Goal: Obtain resource: Download file/media

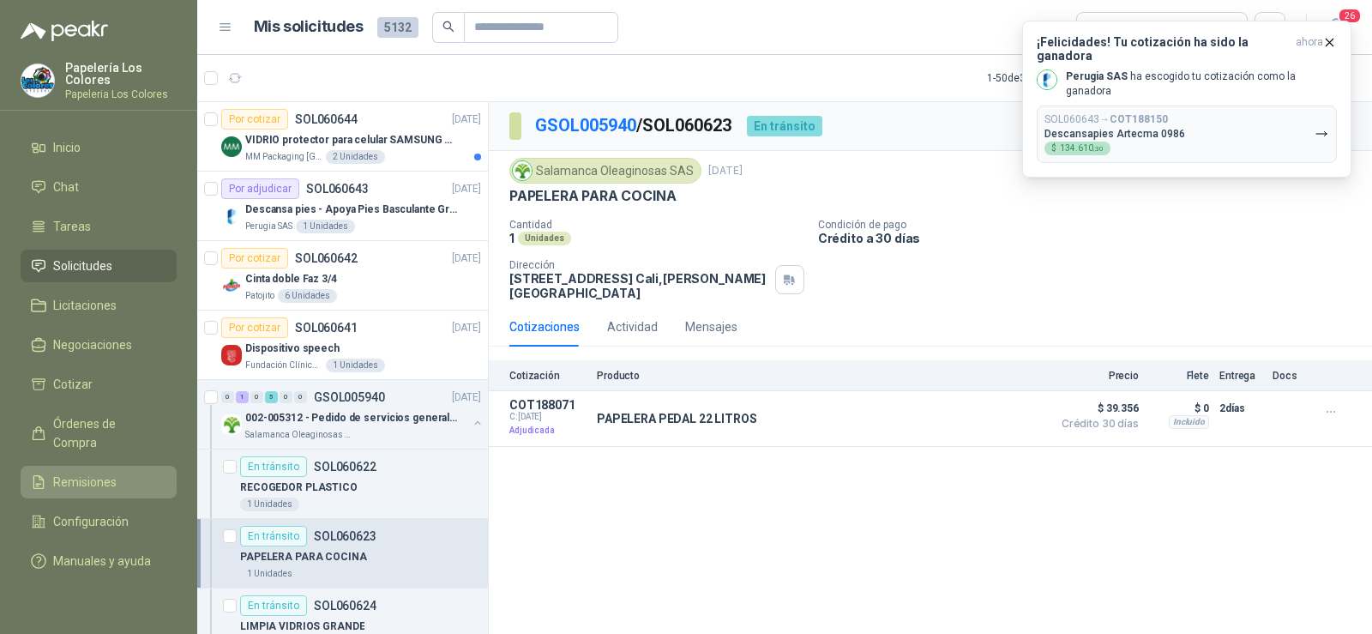
click at [94, 472] on span "Remisiones" at bounding box center [84, 481] width 63 height 19
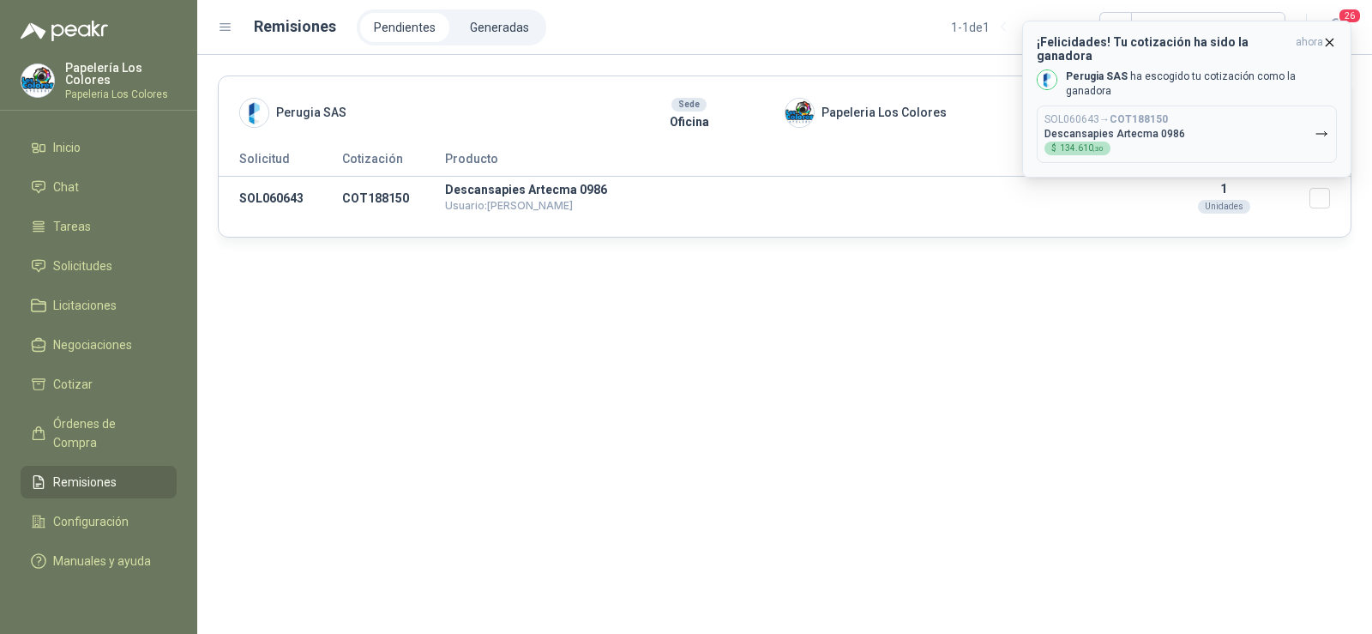
click at [1330, 37] on icon "button" at bounding box center [1329, 42] width 15 height 15
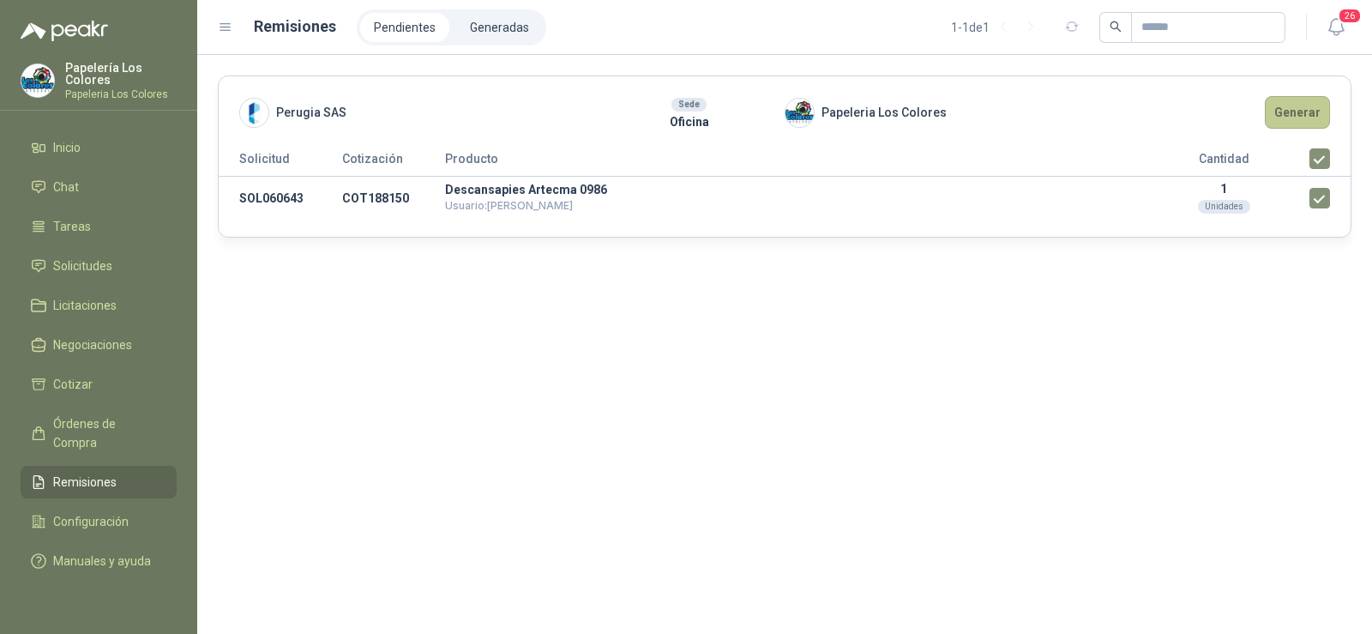
click at [1302, 123] on button "Generar" at bounding box center [1297, 112] width 65 height 33
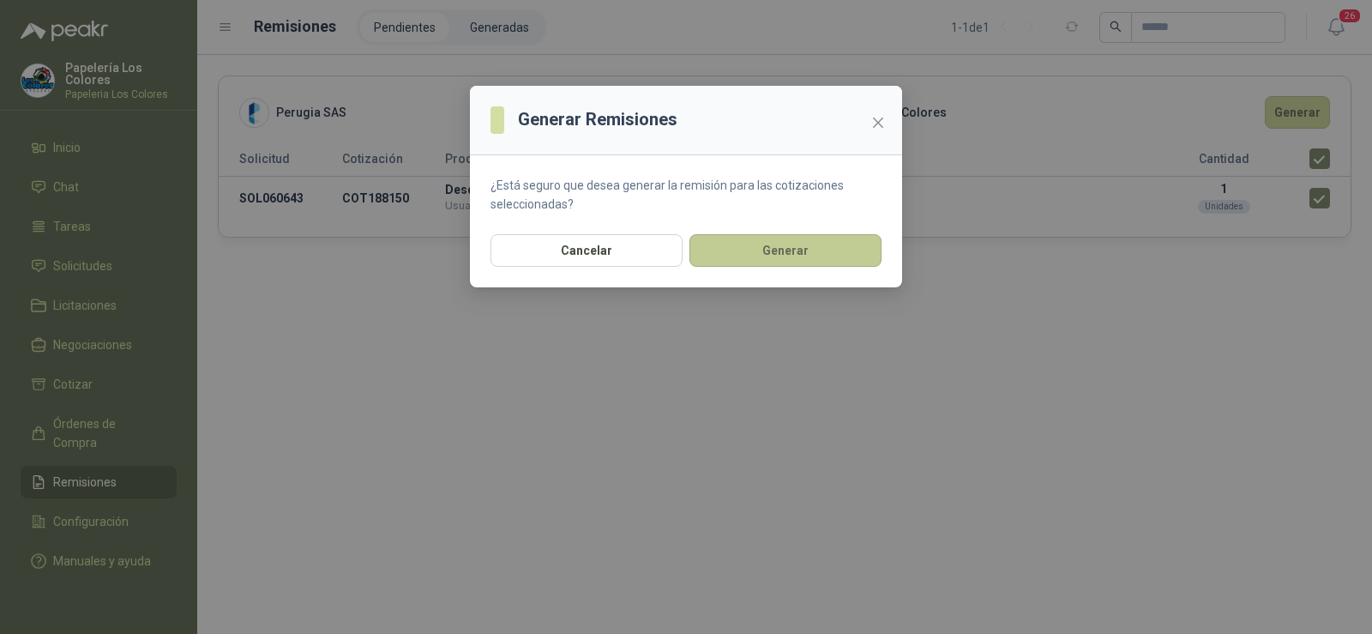
click at [797, 244] on button "Generar" at bounding box center [785, 250] width 192 height 33
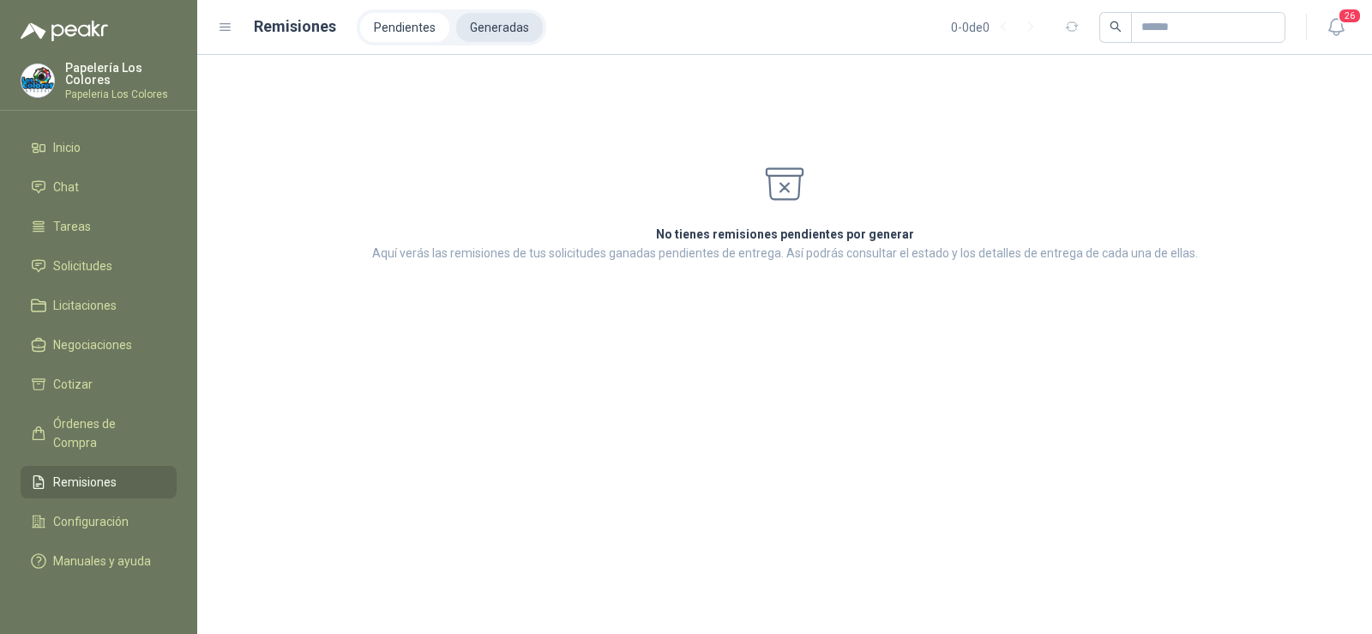
click at [527, 35] on li "Generadas" at bounding box center [499, 27] width 87 height 29
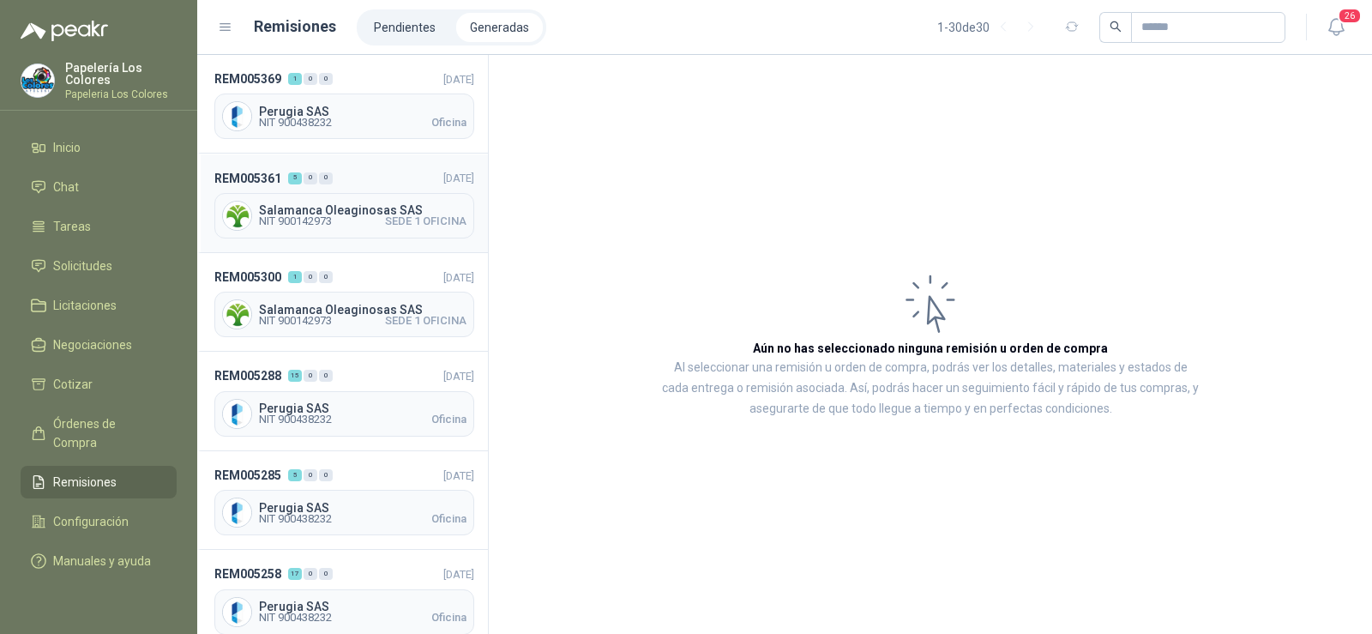
click at [338, 226] on div "Salamanca Oleaginosas SAS NIT 900142973 SEDE 1 OFICINA" at bounding box center [344, 215] width 260 height 45
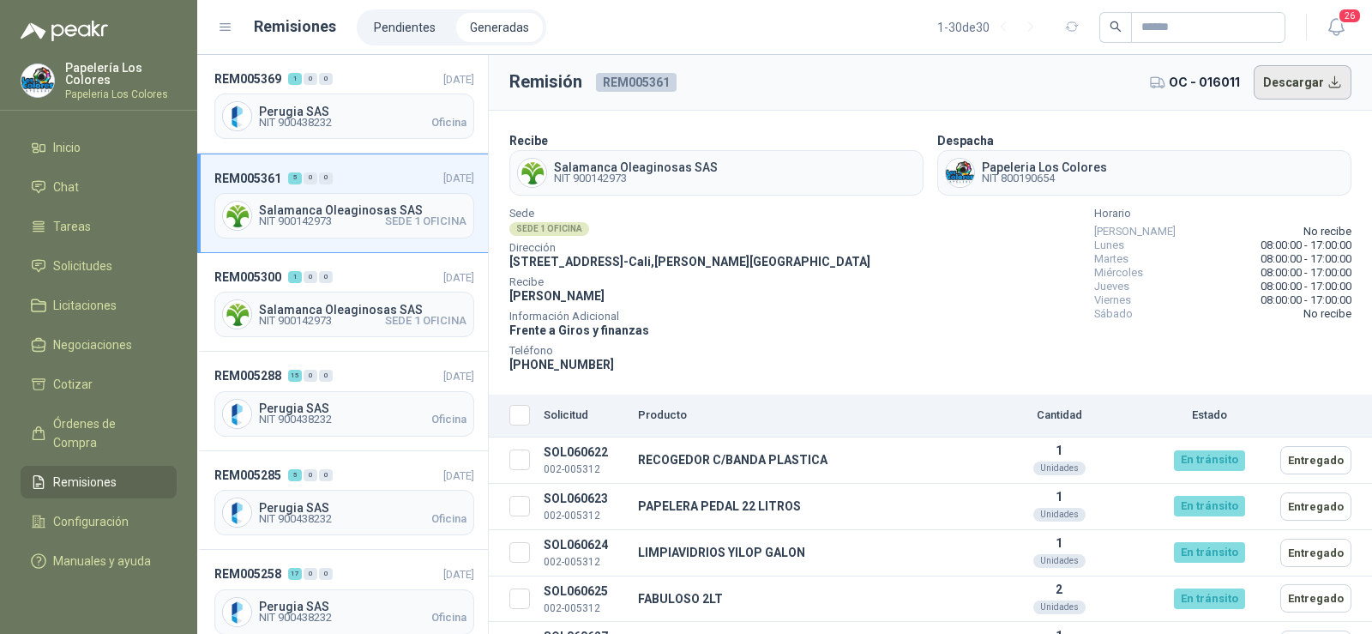
click at [1284, 81] on button "Descargar" at bounding box center [1303, 82] width 99 height 34
click at [319, 123] on span "NIT 900438232" at bounding box center [295, 122] width 73 height 10
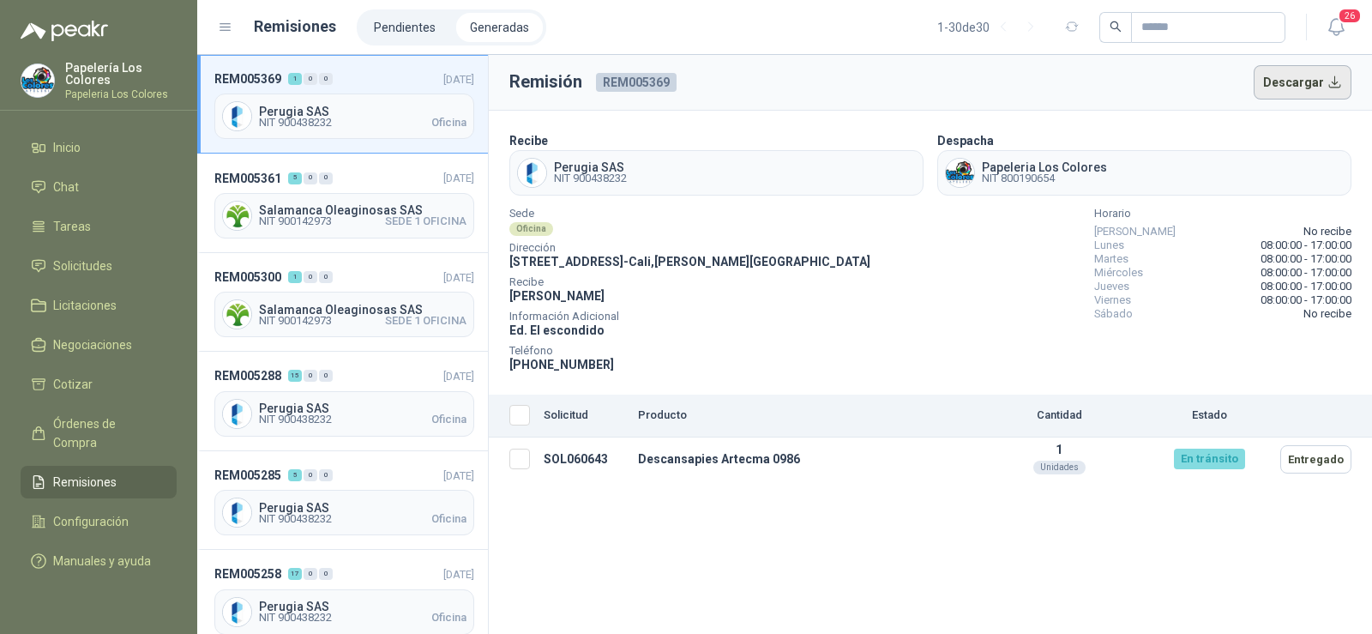
click at [1278, 91] on button "Descargar" at bounding box center [1303, 82] width 99 height 34
